Goal: Task Accomplishment & Management: Manage account settings

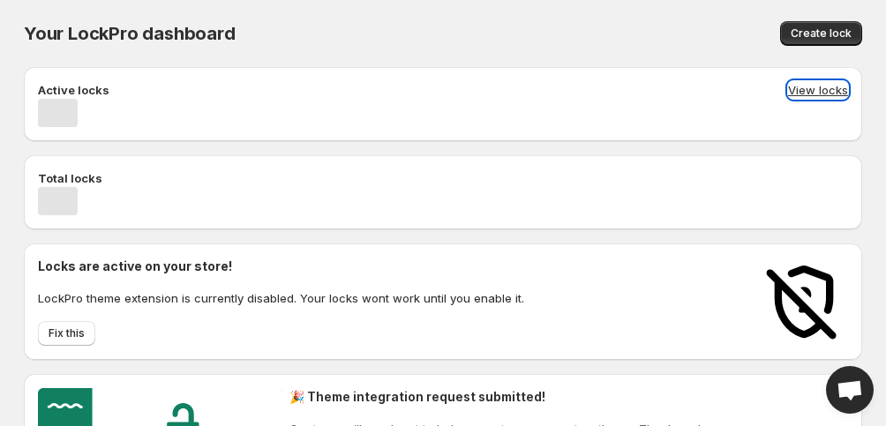
click at [811, 91] on button "View locks" at bounding box center [818, 90] width 60 height 18
click at [805, 93] on button "View locks" at bounding box center [818, 90] width 60 height 18
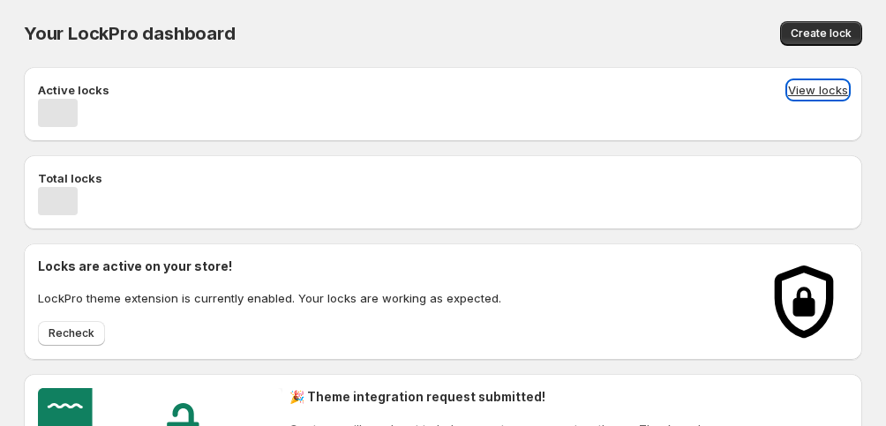
click at [831, 86] on button "View locks" at bounding box center [818, 90] width 60 height 18
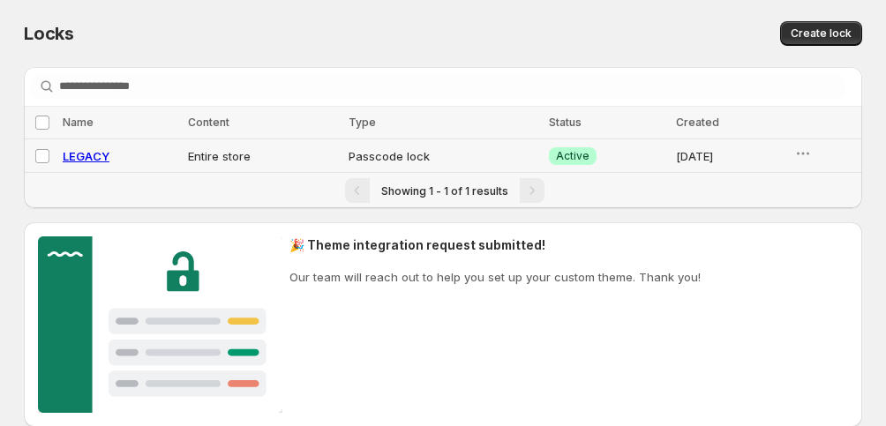
click at [88, 165] on td "LEGACY" at bounding box center [119, 156] width 125 height 34
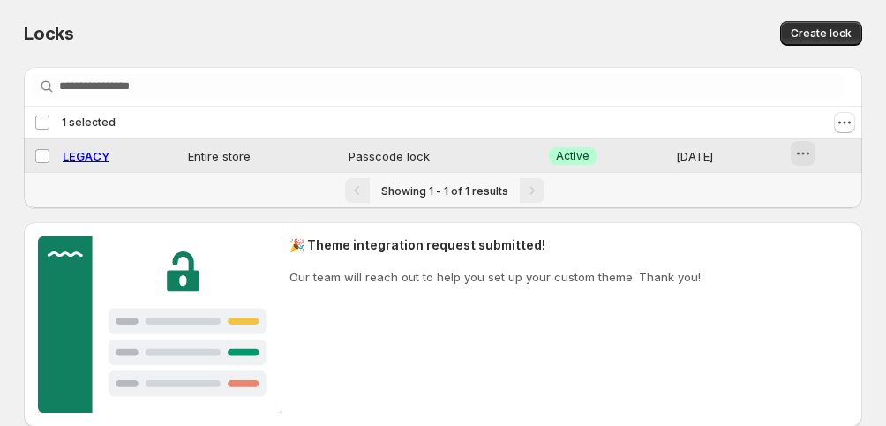
click at [812, 158] on icon "button" at bounding box center [803, 154] width 18 height 18
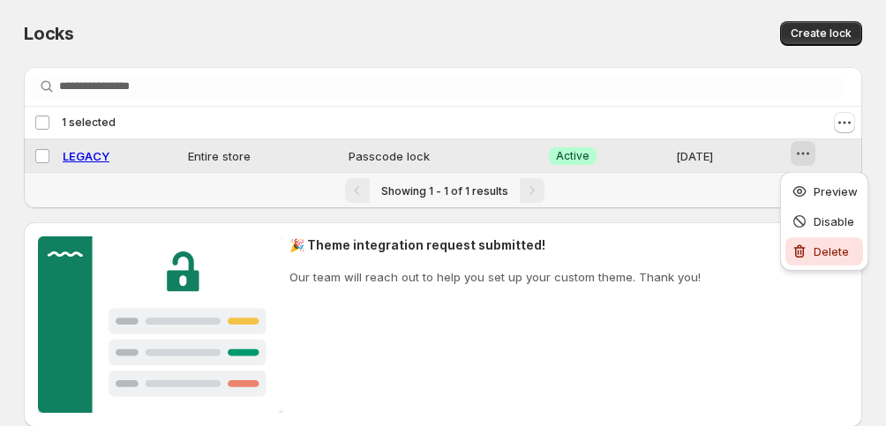
click at [813, 237] on button "Delete" at bounding box center [824, 251] width 78 height 28
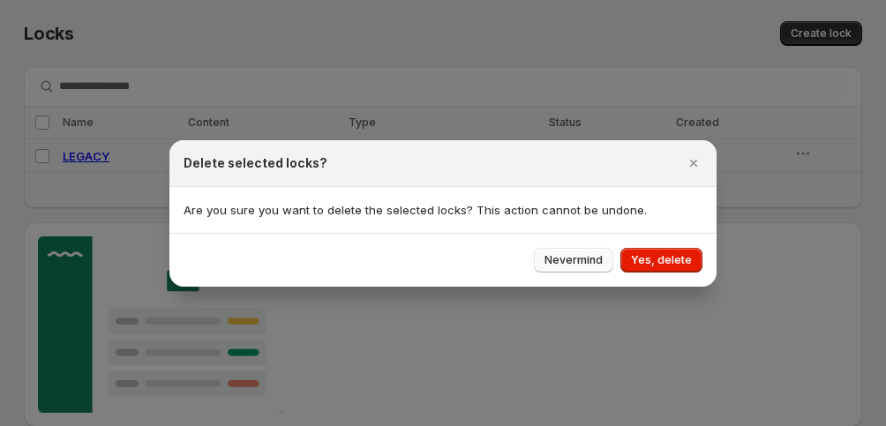
click at [569, 259] on span "Nevermind" at bounding box center [573, 260] width 58 height 14
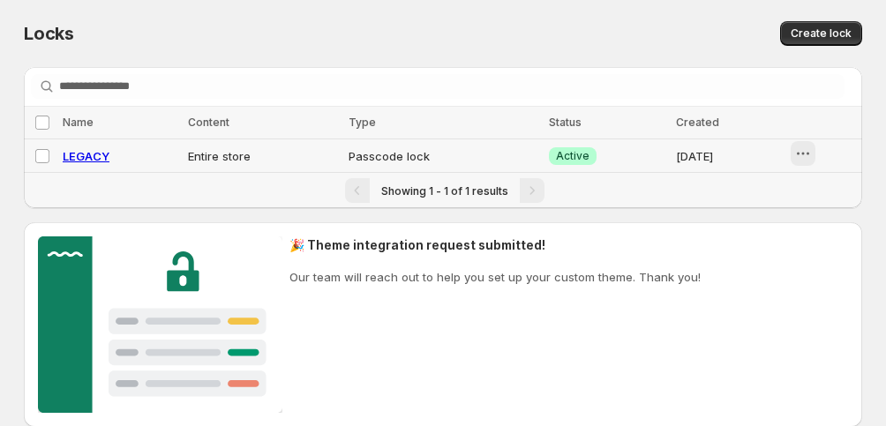
click at [796, 152] on icon "button" at bounding box center [803, 154] width 18 height 18
click at [798, 219] on icon "button" at bounding box center [799, 222] width 18 height 18
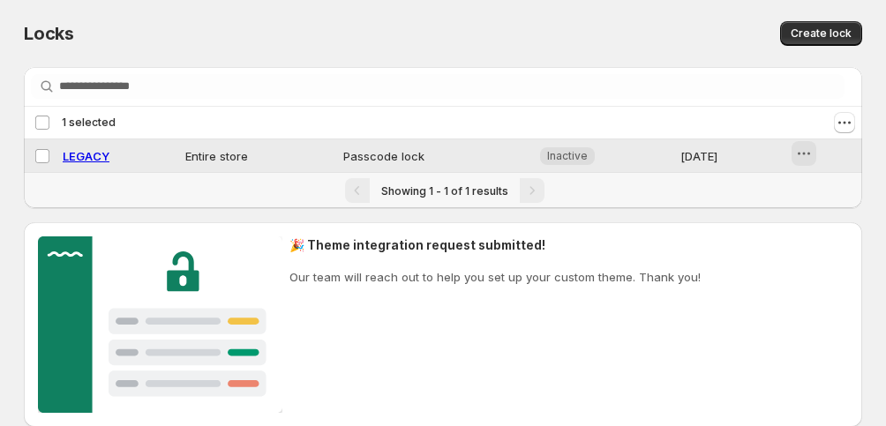
click at [809, 151] on icon "button" at bounding box center [804, 154] width 18 height 18
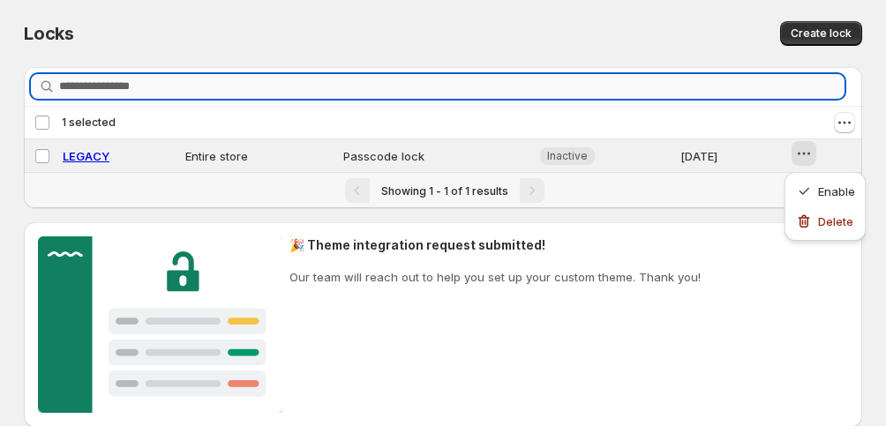
click at [771, 90] on input "Searching in all" at bounding box center [451, 86] width 785 height 25
